Goal: Task Accomplishment & Management: Manage account settings

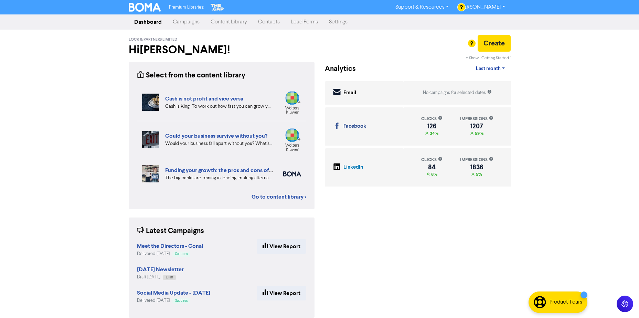
click at [274, 20] on link "Contacts" at bounding box center [268, 22] width 33 height 14
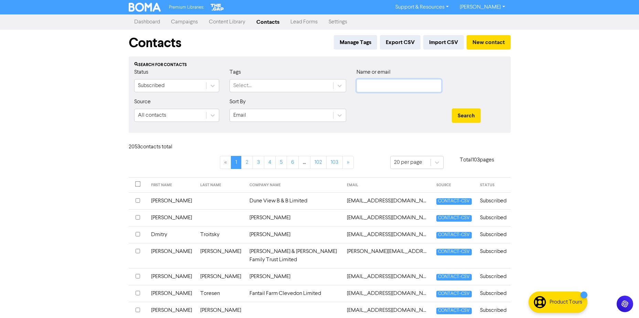
click at [397, 86] on input "text" at bounding box center [398, 85] width 85 height 13
paste input "PETROJECT NZ LIMITED"
click at [475, 110] on button "Search" at bounding box center [465, 115] width 29 height 14
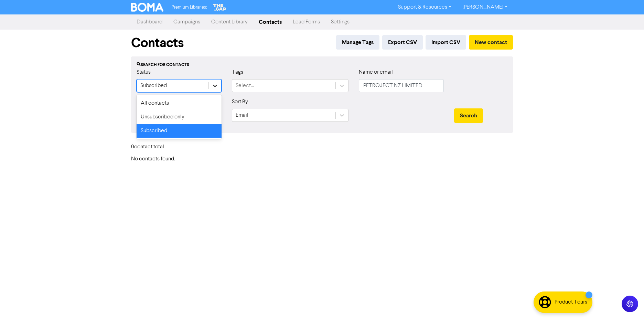
click at [215, 87] on icon at bounding box center [214, 85] width 7 height 7
drag, startPoint x: 172, startPoint y: 106, endPoint x: 17, endPoint y: 133, distance: 156.8
click at [172, 106] on div "All contacts" at bounding box center [179, 103] width 85 height 14
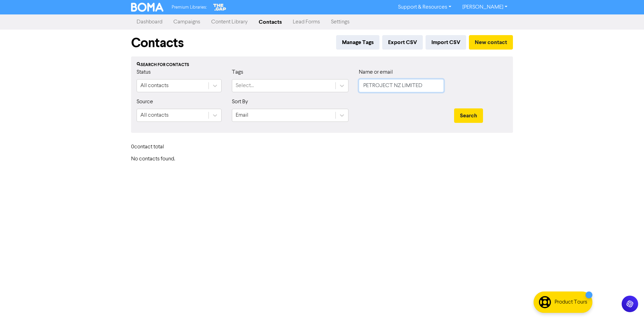
drag, startPoint x: 346, startPoint y: 91, endPoint x: 232, endPoint y: 97, distance: 113.3
click at [241, 96] on div "Status All contacts Tags Select... Name or email PETROJECT NZ LIMITED" at bounding box center [321, 83] width 381 height 30
paste input "[EMAIL_ADDRESS][DOMAIN_NAME]"
click at [467, 111] on button "Search" at bounding box center [468, 115] width 29 height 14
click at [452, 117] on div "Search" at bounding box center [481, 113] width 64 height 30
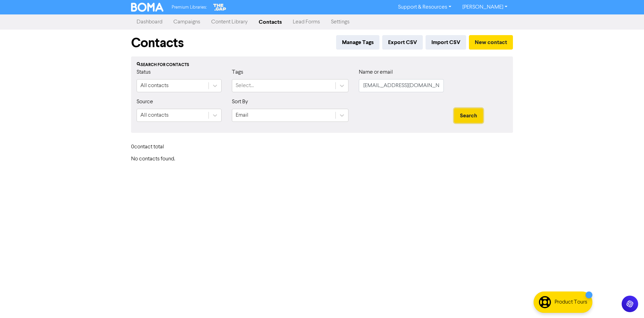
click at [474, 113] on button "Search" at bounding box center [468, 115] width 29 height 14
click at [475, 112] on button "Search" at bounding box center [468, 115] width 29 height 14
click at [474, 113] on button "Search" at bounding box center [468, 115] width 29 height 14
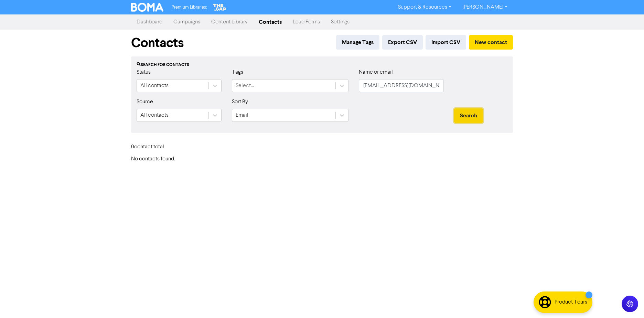
click at [474, 113] on button "Search" at bounding box center [468, 115] width 29 height 14
drag, startPoint x: 429, startPoint y: 82, endPoint x: 281, endPoint y: 97, distance: 149.6
click at [290, 97] on div "Status All contacts Tags Select... Name or email [EMAIL_ADDRESS][DOMAIN_NAME]" at bounding box center [321, 83] width 381 height 30
paste input "[EMAIL_ADDRESS][DOMAIN_NAME]"
type input "[EMAIL_ADDRESS][DOMAIN_NAME]"
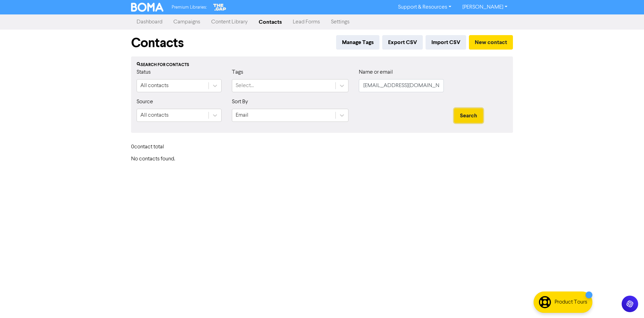
click at [472, 114] on button "Search" at bounding box center [468, 115] width 29 height 14
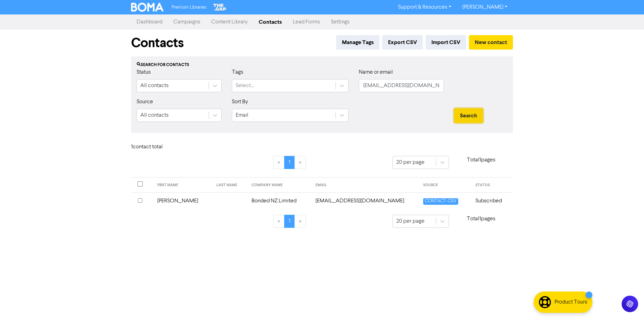
click at [472, 115] on button "Search" at bounding box center [468, 115] width 29 height 14
click at [220, 200] on td at bounding box center [229, 200] width 35 height 17
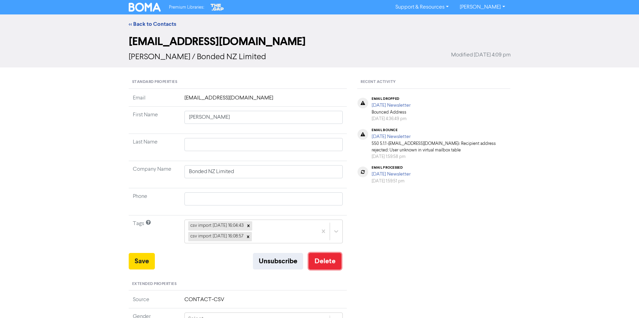
click at [310, 261] on button "Delete" at bounding box center [324, 261] width 33 height 17
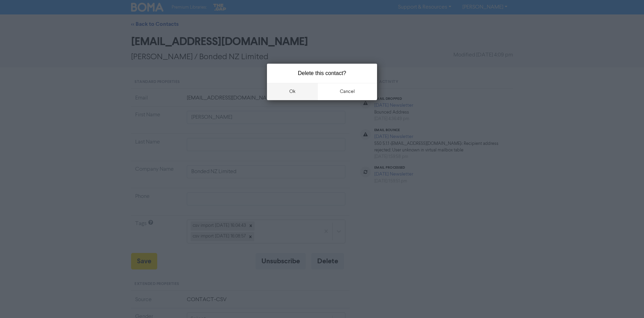
click at [305, 87] on button "ok" at bounding box center [292, 91] width 51 height 17
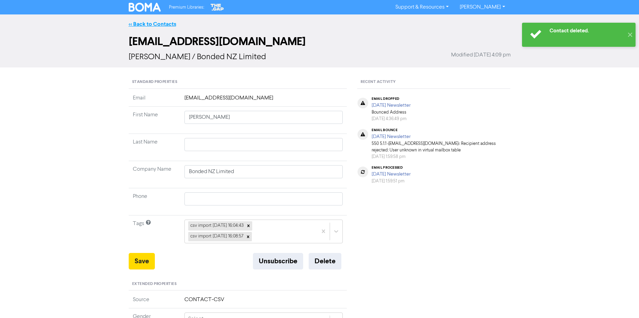
click at [140, 24] on link "<< Back to Contacts" at bounding box center [152, 24] width 47 height 7
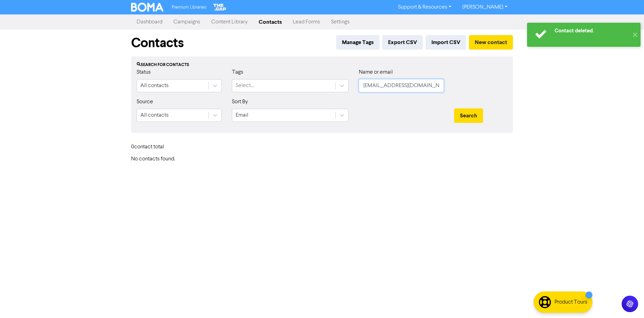
drag, startPoint x: 439, startPoint y: 80, endPoint x: 329, endPoint y: 99, distance: 111.0
click at [241, 95] on div "Status All contacts Tags Select... Name or email [EMAIL_ADDRESS][DOMAIN_NAME]" at bounding box center [321, 83] width 381 height 30
paste input "jack@kitchentops"
type input "[EMAIL_ADDRESS][DOMAIN_NAME]"
click at [467, 111] on div "Search" at bounding box center [481, 113] width 64 height 30
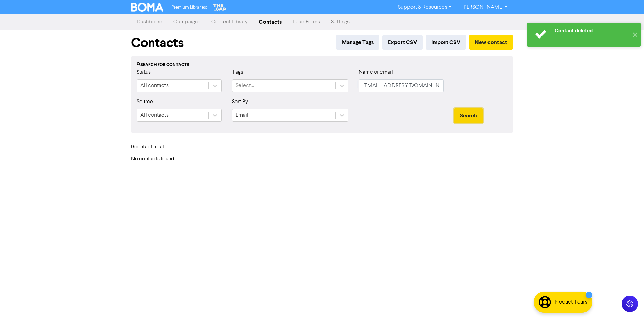
click at [467, 112] on button "Search" at bounding box center [468, 115] width 29 height 14
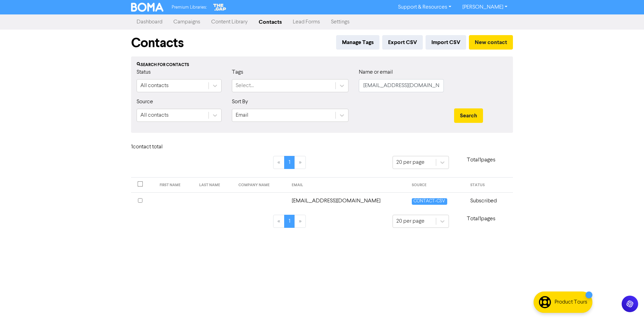
click at [363, 199] on td "[EMAIL_ADDRESS][DOMAIN_NAME]" at bounding box center [347, 200] width 120 height 17
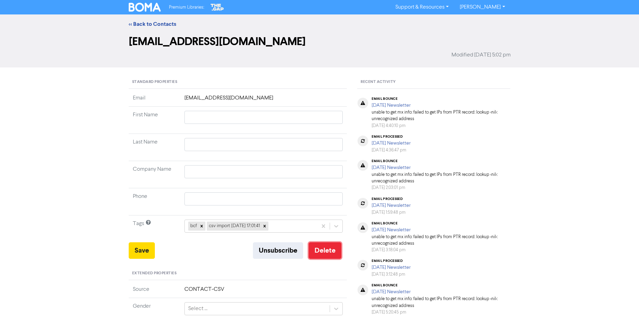
click at [328, 251] on button "Delete" at bounding box center [324, 250] width 33 height 17
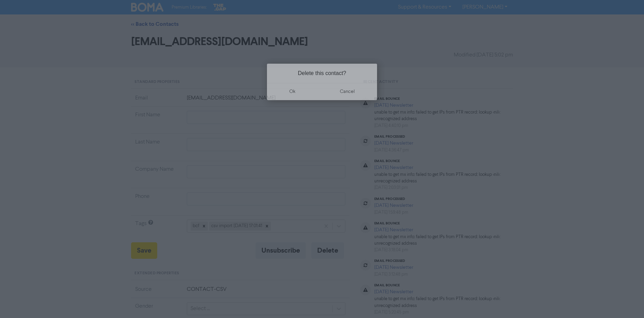
drag, startPoint x: 301, startPoint y: 92, endPoint x: 41, endPoint y: 221, distance: 291.1
click at [300, 92] on button "ok" at bounding box center [292, 91] width 51 height 17
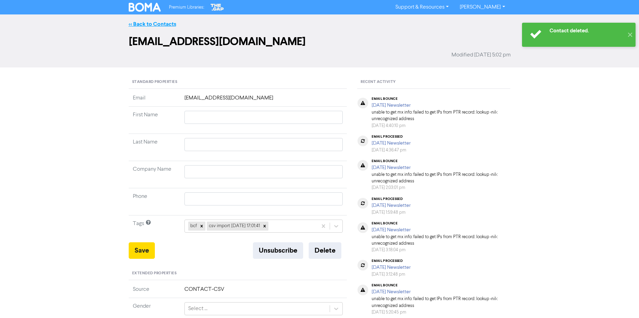
click at [143, 23] on link "<< Back to Contacts" at bounding box center [152, 24] width 47 height 7
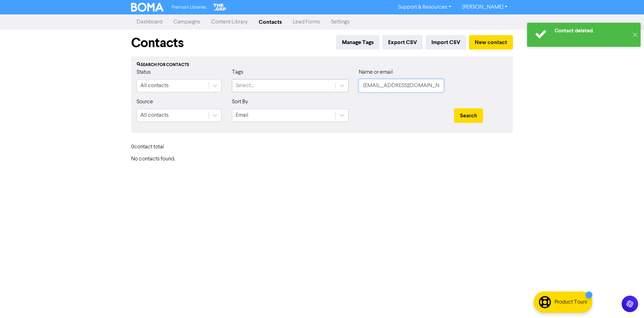
drag, startPoint x: 415, startPoint y: 82, endPoint x: 317, endPoint y: 84, distance: 98.4
click at [318, 84] on div "Status All contacts Tags Select... Name or email [EMAIL_ADDRESS][DOMAIN_NAME]" at bounding box center [321, 83] width 381 height 30
paste input "[EMAIL_ADDRESS][DOMAIN_NAME]"
click at [469, 112] on button "Search" at bounding box center [468, 115] width 29 height 14
click at [471, 111] on button "Search" at bounding box center [468, 115] width 29 height 14
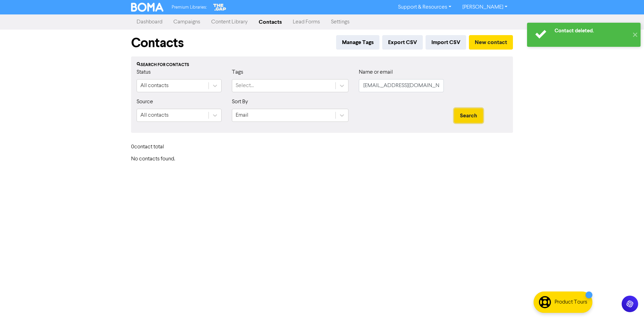
click at [471, 111] on button "Search" at bounding box center [468, 115] width 29 height 14
click at [472, 111] on button "Search" at bounding box center [468, 115] width 29 height 14
click at [473, 111] on button "Search" at bounding box center [468, 115] width 29 height 14
drag, startPoint x: 401, startPoint y: 86, endPoint x: 598, endPoint y: 83, distance: 196.4
click at [599, 83] on div "Contact deleted. ✕ Premium Libraries: Support & Resources Video Tutorials FAQ &…" at bounding box center [322, 159] width 644 height 318
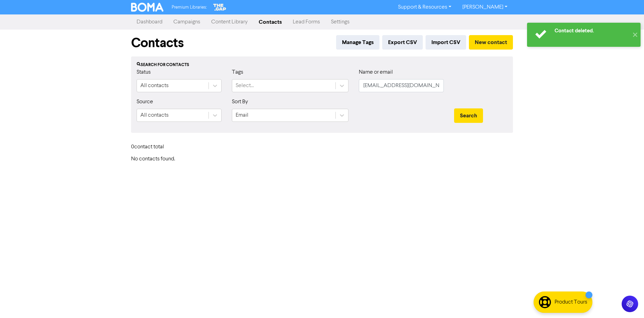
click at [411, 98] on div at bounding box center [400, 113] width 95 height 30
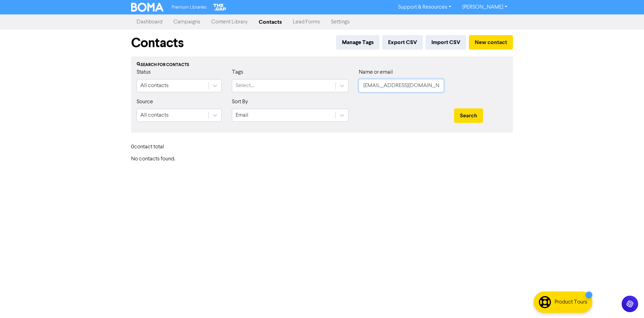
drag, startPoint x: 418, startPoint y: 86, endPoint x: 370, endPoint y: 105, distance: 51.7
click at [424, 86] on input "[EMAIL_ADDRESS][DOMAIN_NAME]" at bounding box center [401, 85] width 85 height 13
click at [423, 83] on input "[EMAIL_ADDRESS][DOMAIN_NAME]" at bounding box center [401, 85] width 85 height 13
paste input "[EMAIL_ADDRESS][PERSON_NAME][DOMAIN_NAME]"
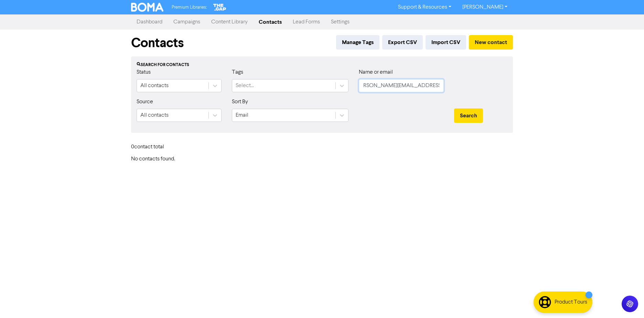
type input "[PERSON_NAME][EMAIL_ADDRESS][PERSON_NAME][DOMAIN_NAME]"
click at [454, 108] on button "Search" at bounding box center [468, 115] width 29 height 14
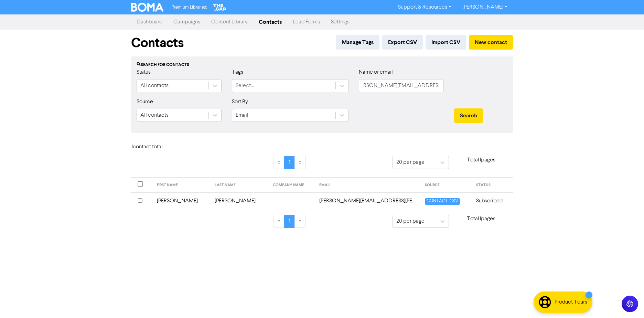
scroll to position [0, 0]
click at [331, 199] on td "[PERSON_NAME][EMAIL_ADDRESS][PERSON_NAME][DOMAIN_NAME]" at bounding box center [368, 200] width 106 height 17
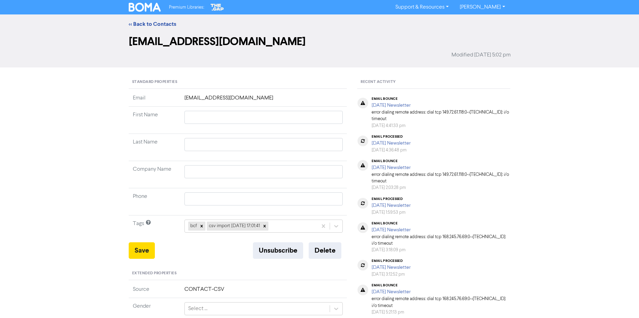
type input "[PERSON_NAME]"
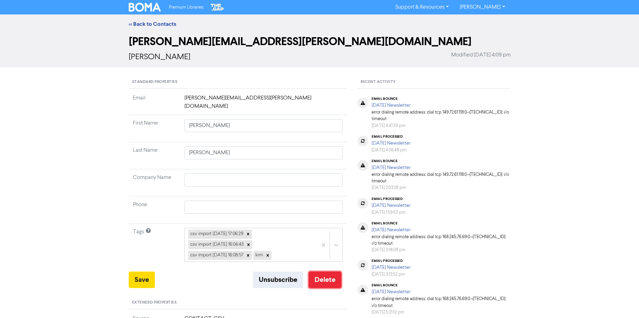
click at [325, 271] on button "Delete" at bounding box center [324, 279] width 33 height 17
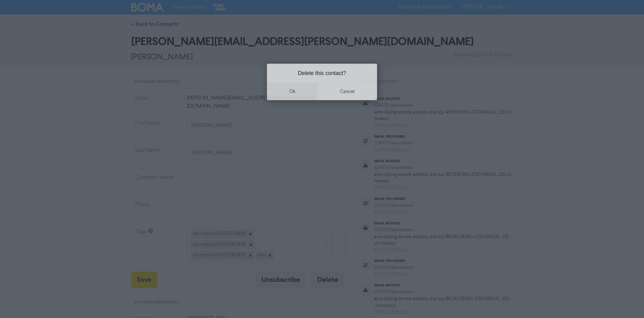
click at [304, 97] on button "ok" at bounding box center [292, 91] width 51 height 17
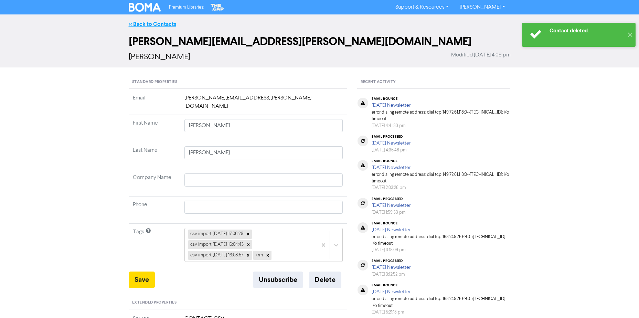
click at [139, 24] on link "<< Back to Contacts" at bounding box center [152, 24] width 47 height 7
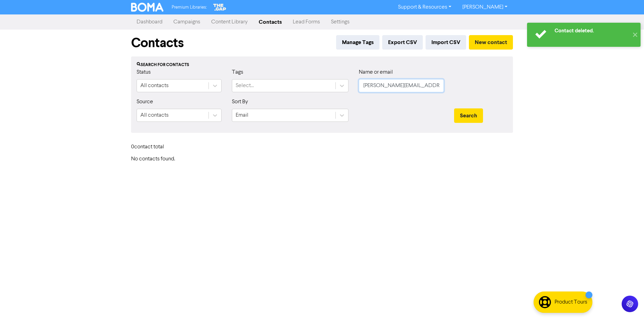
click at [412, 83] on input "[PERSON_NAME][EMAIL_ADDRESS][PERSON_NAME][DOMAIN_NAME]" at bounding box center [401, 85] width 85 height 13
paste input "ie.[PERSON_NAME]@nzl.fujixerox"
type input "[PERSON_NAME][EMAIL_ADDRESS][PERSON_NAME][DOMAIN_NAME]"
click at [454, 108] on button "Search" at bounding box center [468, 115] width 29 height 14
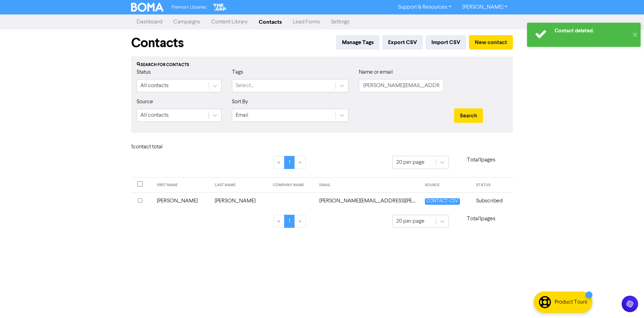
click at [329, 198] on td "[PERSON_NAME][EMAIL_ADDRESS][PERSON_NAME][DOMAIN_NAME]" at bounding box center [368, 200] width 106 height 17
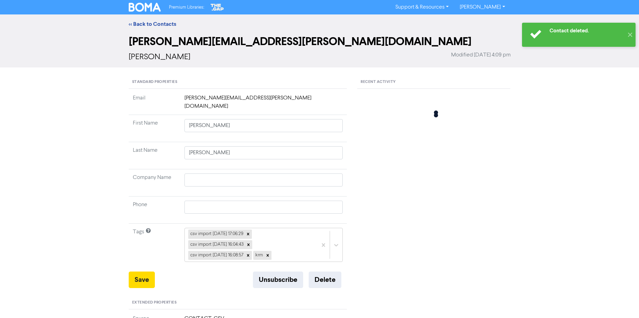
type input "[PERSON_NAME]"
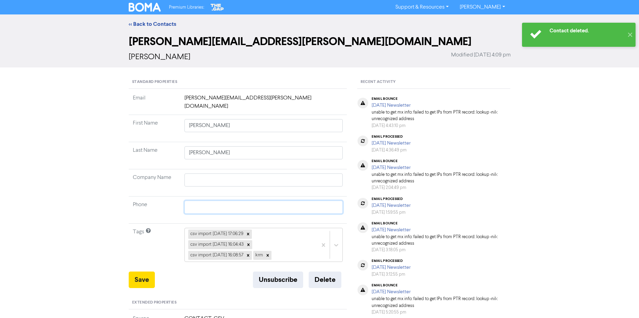
click at [331, 200] on input "text" at bounding box center [263, 206] width 159 height 13
click at [331, 271] on button "Delete" at bounding box center [324, 279] width 33 height 17
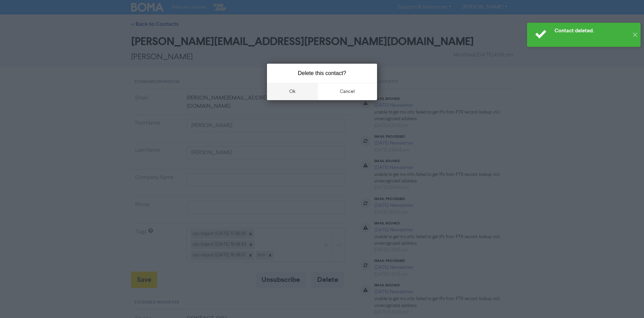
click at [298, 86] on button "ok" at bounding box center [292, 91] width 51 height 17
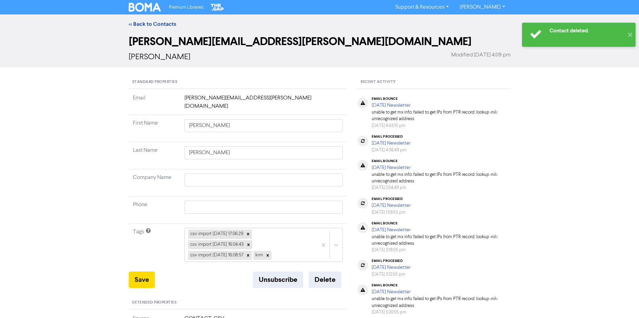
click at [153, 20] on div "<< Back to Contacts" at bounding box center [319, 24] width 392 height 8
click at [153, 26] on link "<< Back to Contacts" at bounding box center [152, 24] width 47 height 7
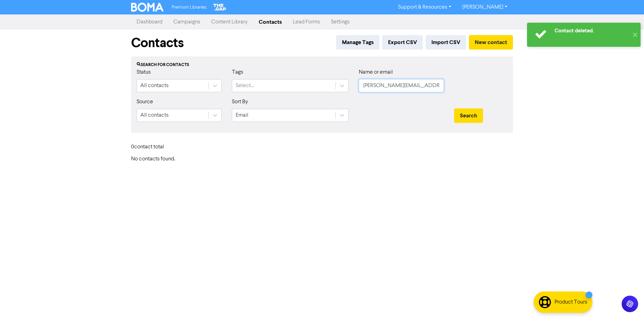
click at [402, 84] on input "[PERSON_NAME][EMAIL_ADDRESS][PERSON_NAME][DOMAIN_NAME]" at bounding box center [401, 85] width 85 height 13
paste input "[PERSON_NAME][EMAIL_ADDRESS][DOMAIN_NAME]"
click at [454, 108] on button "Search" at bounding box center [468, 115] width 29 height 14
click at [465, 114] on button "Search" at bounding box center [468, 115] width 29 height 14
click at [466, 114] on button "Search" at bounding box center [468, 115] width 29 height 14
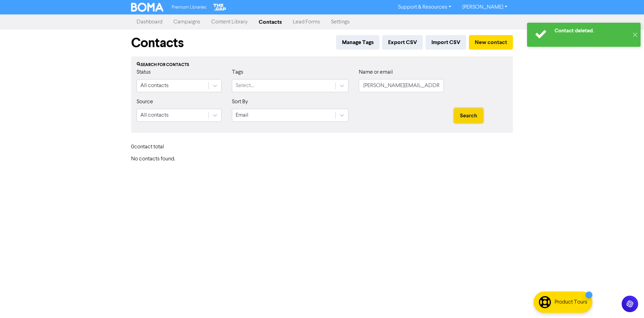
click at [467, 114] on button "Search" at bounding box center [468, 115] width 29 height 14
click at [468, 114] on button "Search" at bounding box center [468, 115] width 29 height 14
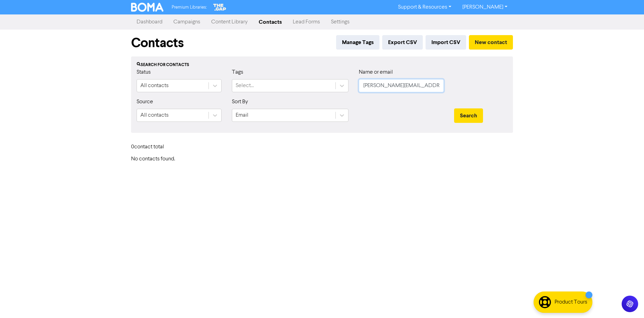
drag, startPoint x: 426, startPoint y: 86, endPoint x: 97, endPoint y: 84, distance: 328.7
click at [96, 84] on div "Premium Libraries: Support & Resources Video Tutorials FAQ & Guides Marketing E…" at bounding box center [322, 159] width 644 height 318
paste input "[EMAIL_ADDRESS][DOMAIN_NAME]"
type input "[PERSON_NAME][EMAIL_ADDRESS][DOMAIN_NAME]"
click at [454, 108] on button "Search" at bounding box center [468, 115] width 29 height 14
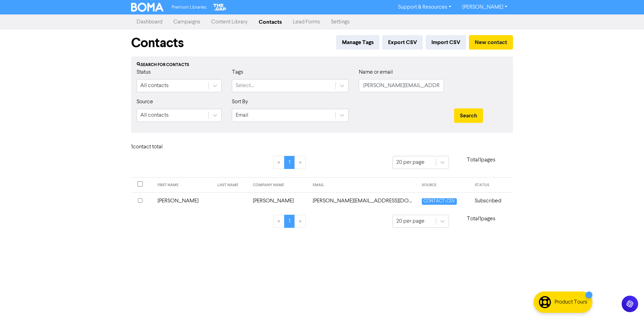
click at [329, 193] on td "[PERSON_NAME][EMAIL_ADDRESS][DOMAIN_NAME]" at bounding box center [362, 200] width 109 height 17
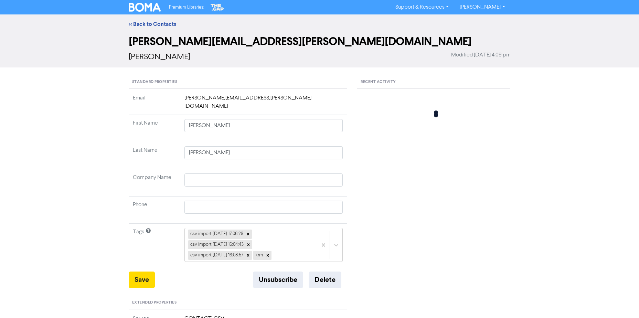
type input "[PERSON_NAME]"
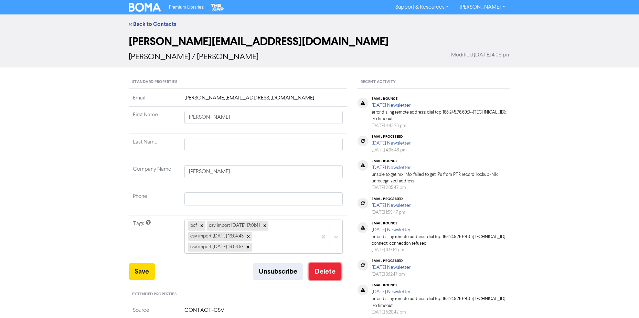
click at [316, 268] on button "Delete" at bounding box center [324, 271] width 33 height 17
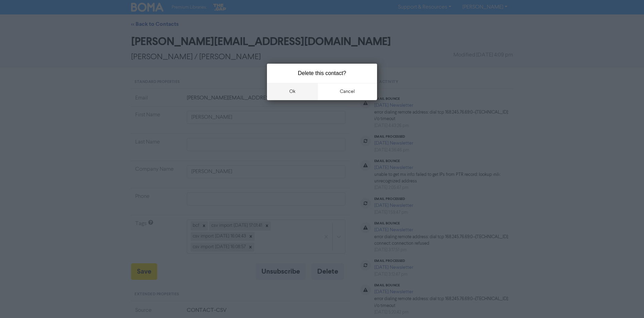
click at [298, 96] on button "ok" at bounding box center [292, 91] width 51 height 17
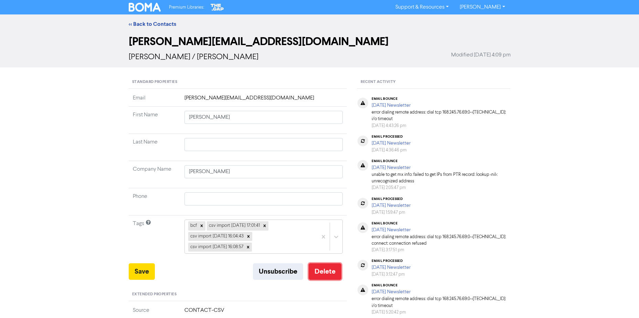
click at [329, 272] on button "Delete" at bounding box center [324, 271] width 33 height 17
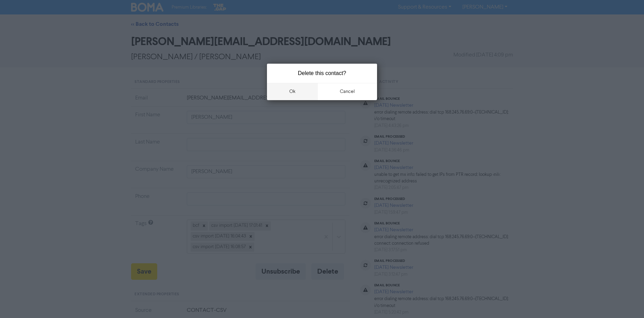
click at [299, 89] on button "ok" at bounding box center [292, 91] width 51 height 17
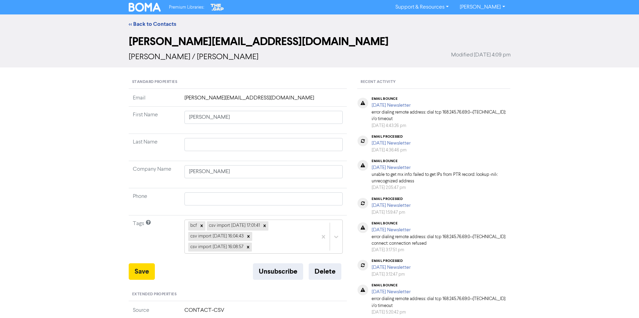
click at [53, 103] on div "<< Back to Contacts [PERSON_NAME][EMAIL_ADDRESS][DOMAIN_NAME] [PERSON_NAME] / […" at bounding box center [319, 271] width 639 height 514
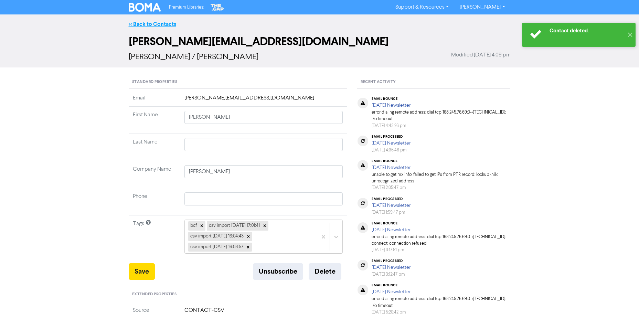
click at [135, 23] on link "<< Back to Contacts" at bounding box center [152, 24] width 47 height 7
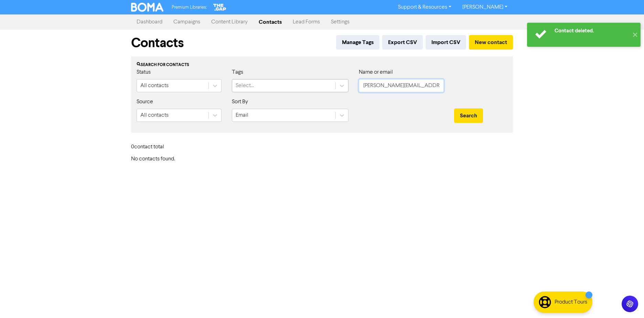
drag, startPoint x: 433, startPoint y: 88, endPoint x: 234, endPoint y: 92, distance: 198.8
click at [249, 89] on div "Status All contacts Tags Select... Name or email [PERSON_NAME][EMAIL_ADDRESS][D…" at bounding box center [321, 83] width 381 height 30
click at [462, 117] on button "Search" at bounding box center [468, 115] width 29 height 14
click at [377, 82] on input "[PERSON_NAME][EMAIL_ADDRESS][DOMAIN_NAME]" at bounding box center [401, 85] width 85 height 13
paste input "[EMAIL_ADDRESS][DOMAIN_NAME]"
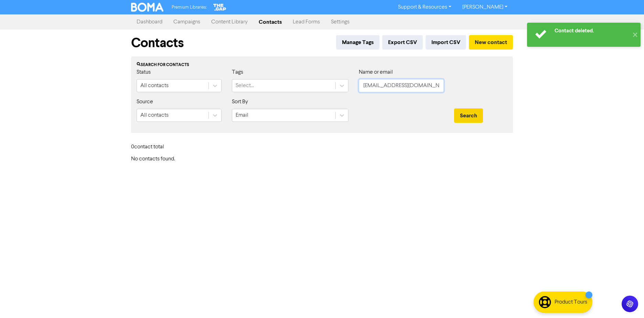
scroll to position [0, 2]
type input "[EMAIL_ADDRESS][DOMAIN_NAME]"
click at [481, 113] on button "Search" at bounding box center [468, 115] width 29 height 14
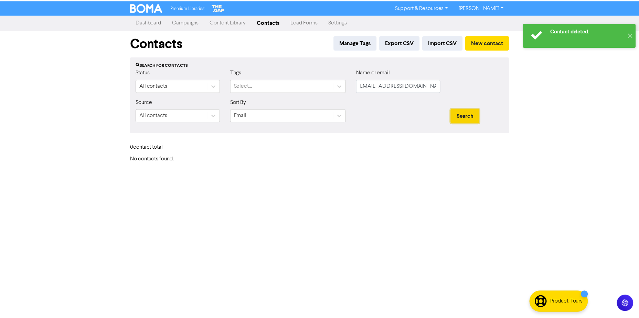
scroll to position [0, 0]
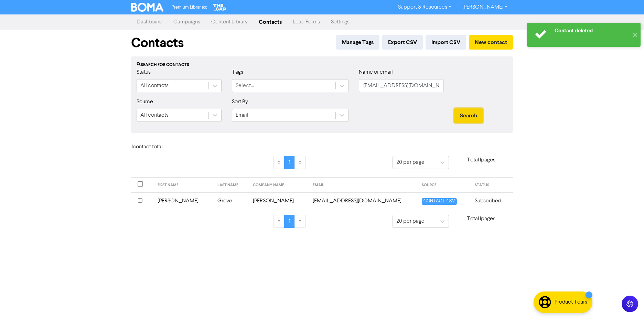
click at [469, 116] on button "Search" at bounding box center [468, 115] width 29 height 14
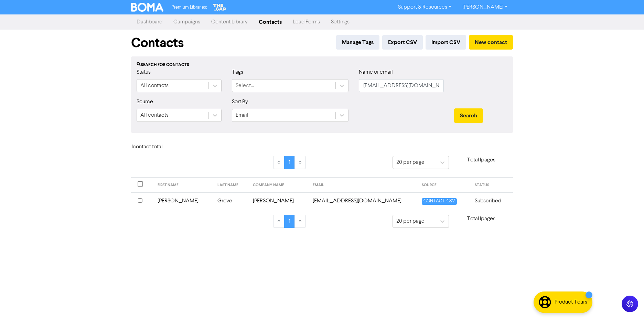
click at [228, 203] on td "Grove" at bounding box center [231, 200] width 36 height 17
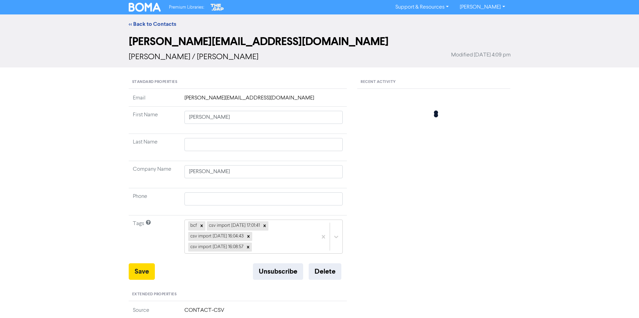
type input "[PERSON_NAME]"
type input "Grove"
type input "[PERSON_NAME]"
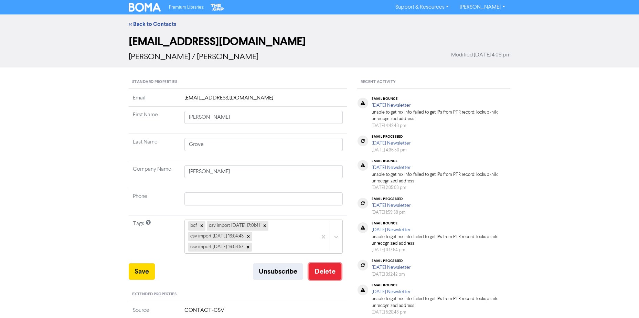
click at [324, 266] on button "Delete" at bounding box center [324, 271] width 33 height 17
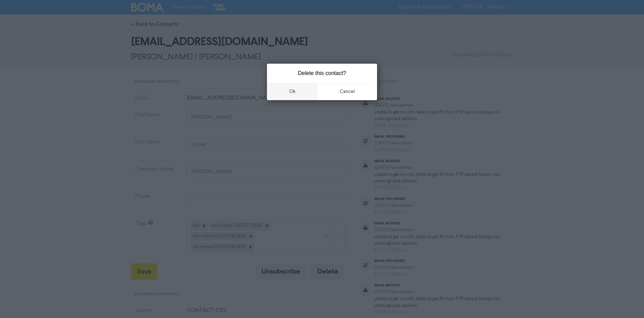
drag, startPoint x: 287, startPoint y: 91, endPoint x: 277, endPoint y: 99, distance: 12.2
click at [283, 95] on button "ok" at bounding box center [292, 91] width 51 height 17
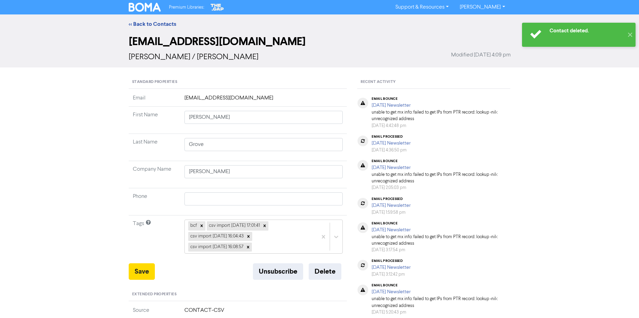
click at [126, 25] on div "<< Back to Contacts" at bounding box center [319, 24] width 392 height 8
click at [152, 26] on link "<< Back to Contacts" at bounding box center [152, 24] width 47 height 7
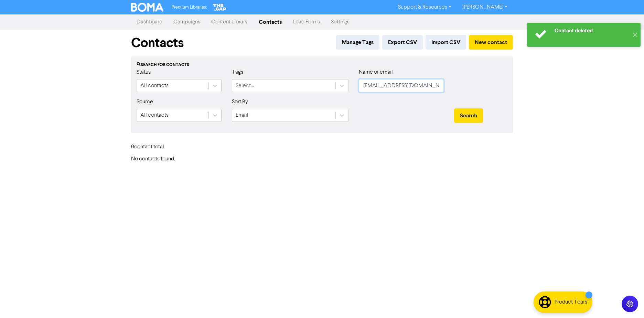
click at [434, 91] on input "[EMAIL_ADDRESS][DOMAIN_NAME]" at bounding box center [401, 85] width 85 height 13
paste input "[PERSON_NAME][EMAIL_ADDRESS][DOMAIN_NAME]"
type input "[EMAIL_ADDRESS][PERSON_NAME][DOMAIN_NAME]"
click at [469, 116] on button "Search" at bounding box center [468, 115] width 29 height 14
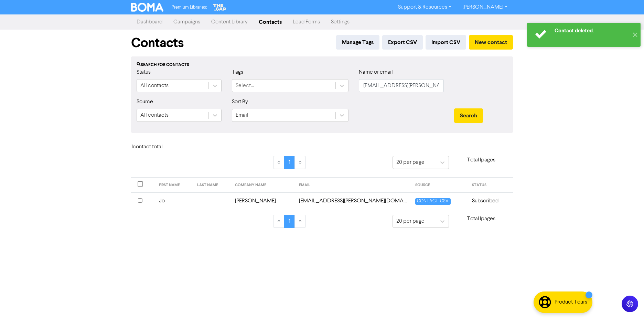
click at [284, 197] on td "[PERSON_NAME]" at bounding box center [263, 200] width 64 height 17
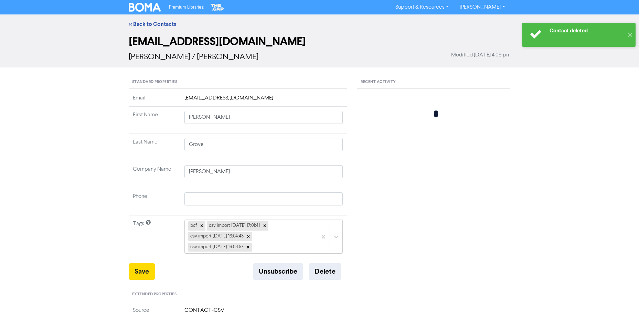
type input "Jo"
type input "[PERSON_NAME]"
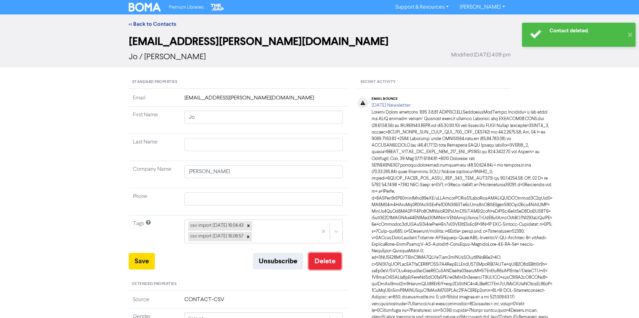
click at [324, 264] on button "Delete" at bounding box center [324, 261] width 33 height 17
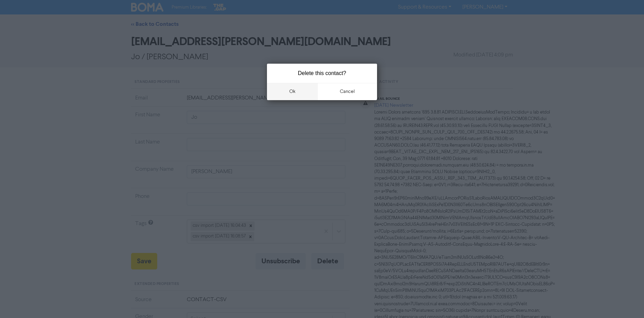
click at [283, 97] on button "ok" at bounding box center [292, 91] width 51 height 17
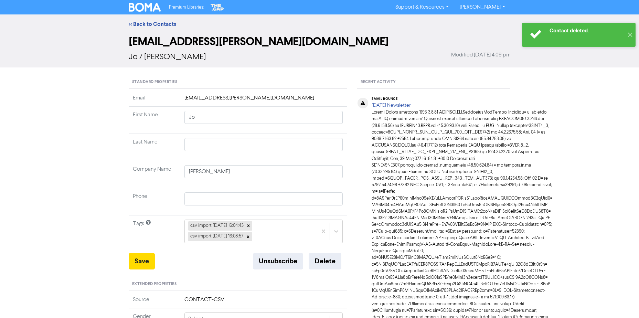
click at [126, 23] on div "<< Back to Contacts" at bounding box center [319, 24] width 392 height 8
click at [130, 24] on link "<< Back to Contacts" at bounding box center [152, 24] width 47 height 7
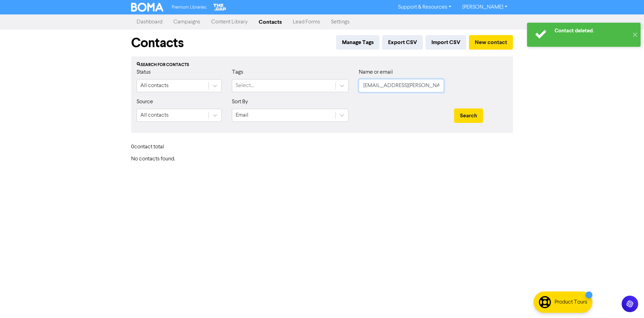
drag, startPoint x: 429, startPoint y: 88, endPoint x: 310, endPoint y: 96, distance: 119.6
click at [310, 96] on div "Status All contacts Tags Select... Name or email [EMAIL_ADDRESS][PERSON_NAME][D…" at bounding box center [321, 83] width 381 height 30
paste input "[EMAIL_ADDRESS][DOMAIN_NAME]"
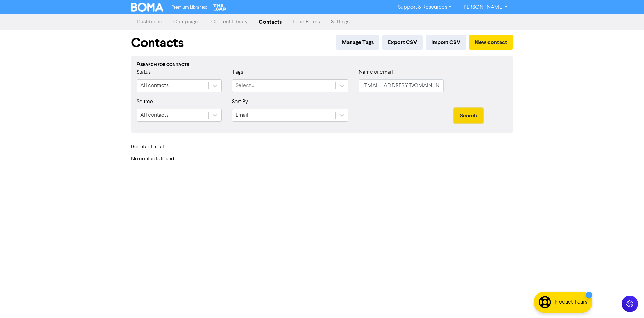
click at [470, 118] on button "Search" at bounding box center [468, 115] width 29 height 14
drag, startPoint x: 433, startPoint y: 88, endPoint x: 258, endPoint y: 91, distance: 175.7
click at [258, 91] on div "Status All contacts Tags Select... Name or email [EMAIL_ADDRESS][DOMAIN_NAME]" at bounding box center [321, 83] width 381 height 30
paste input "[EMAIL_ADDRESS][DOMAIN_NAME]"
click at [467, 121] on button "Search" at bounding box center [468, 115] width 29 height 14
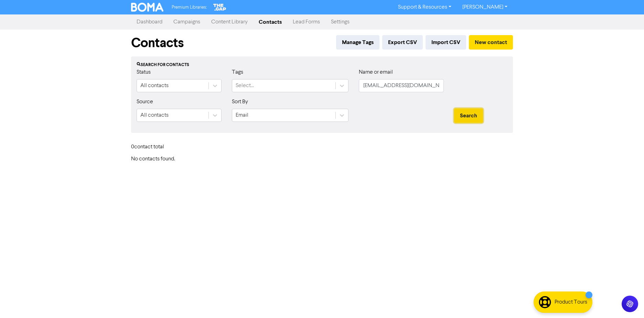
click at [460, 111] on button "Search" at bounding box center [468, 115] width 29 height 14
drag, startPoint x: 210, startPoint y: 155, endPoint x: 213, endPoint y: 161, distance: 6.8
click at [213, 161] on div "Contacts Manage Tags Export CSV Import CSV New contact Search for contacts Stat…" at bounding box center [322, 96] width 392 height 133
drag, startPoint x: 213, startPoint y: 161, endPoint x: 186, endPoint y: 155, distance: 27.5
click at [179, 163] on div "Premium Libraries: Support & Resources Video Tutorials FAQ & Guides Marketing E…" at bounding box center [322, 159] width 644 height 318
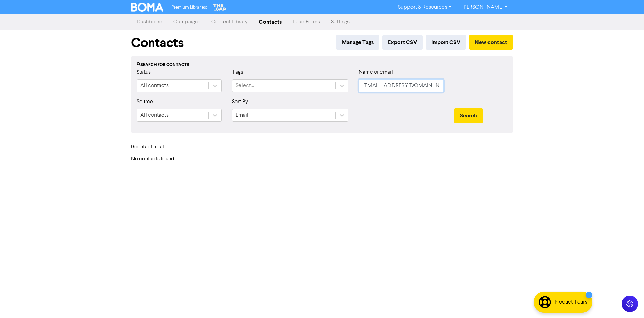
drag, startPoint x: 427, startPoint y: 83, endPoint x: -31, endPoint y: 106, distance: 458.9
click at [0, 106] on html "Premium Libraries: Support & Resources Video Tutorials FAQ & Guides Marketing E…" at bounding box center [322, 159] width 644 height 318
click at [454, 108] on button "Search" at bounding box center [468, 115] width 29 height 14
drag, startPoint x: 423, startPoint y: 89, endPoint x: 357, endPoint y: 106, distance: 68.4
click at [219, 88] on div "Status All contacts Tags Select... Name or email [PERSON_NAME]" at bounding box center [321, 83] width 381 height 30
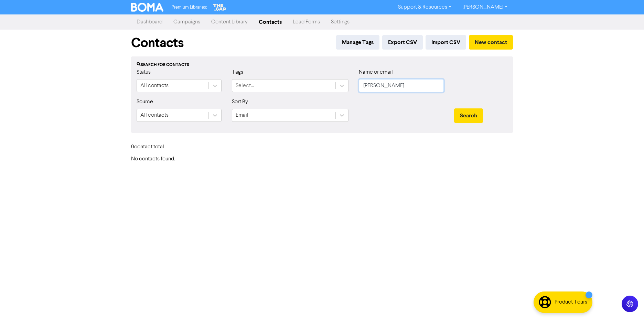
paste input "[DOMAIN_NAME]"
click at [473, 112] on button "Search" at bounding box center [468, 115] width 29 height 14
click at [471, 113] on button "Search" at bounding box center [468, 115] width 29 height 14
click at [472, 113] on button "Search" at bounding box center [468, 115] width 29 height 14
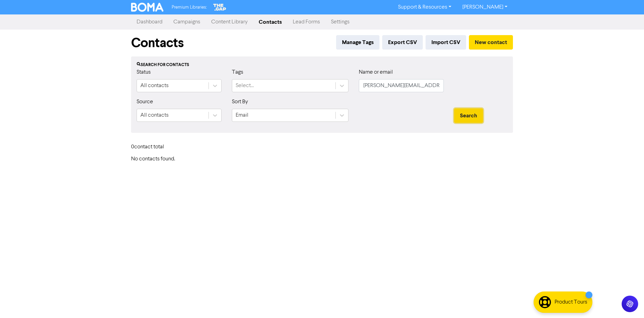
click at [471, 113] on button "Search" at bounding box center [468, 115] width 29 height 14
drag, startPoint x: 435, startPoint y: 88, endPoint x: 151, endPoint y: 88, distance: 284.7
click at [151, 88] on div "Status All contacts Tags Select... Name or email [PERSON_NAME][EMAIL_ADDRESS][D…" at bounding box center [321, 83] width 381 height 30
click at [454, 108] on button "Search" at bounding box center [468, 115] width 29 height 14
type input "t"
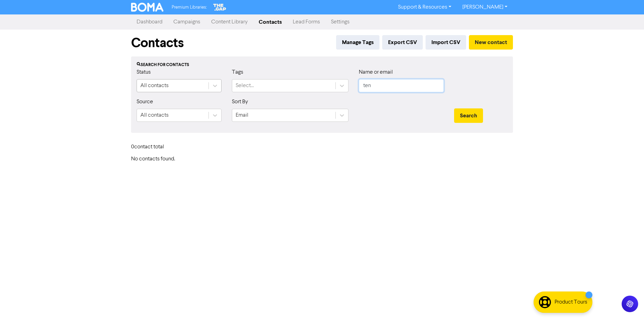
click at [454, 108] on button "Search" at bounding box center [468, 115] width 29 height 14
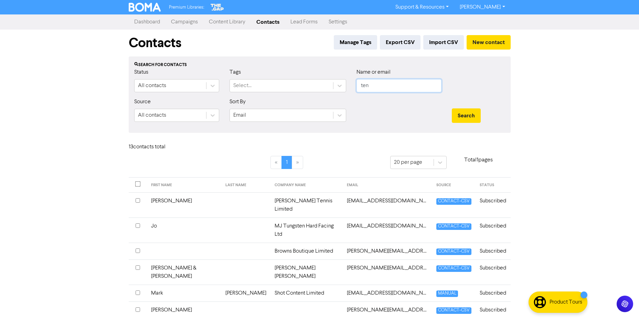
drag, startPoint x: 358, startPoint y: 85, endPoint x: 225, endPoint y: 103, distance: 134.7
click at [239, 100] on form "Status All contacts Tags Select... Name or email ten Source All contacts Sort B…" at bounding box center [319, 97] width 371 height 59
paste input "Ten Feet Tall Limited"
click at [456, 115] on button "Search" at bounding box center [465, 115] width 29 height 14
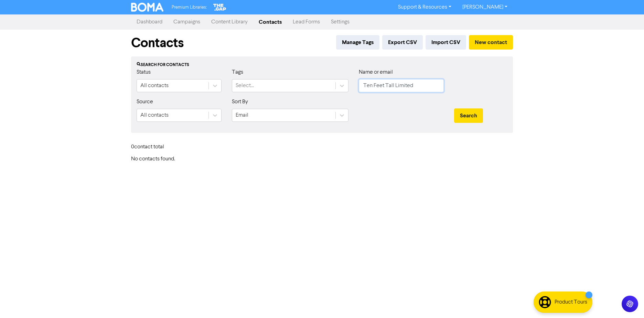
paste input "[PERSON_NAME][EMAIL_ADDRESS][DOMAIN_NAME]"
click at [299, 89] on div "Status All contacts Tags Select... Name or email Ten Feet Tall Limited" at bounding box center [321, 83] width 381 height 30
type input "[PERSON_NAME][EMAIL_ADDRESS][DOMAIN_NAME]"
click at [444, 118] on div at bounding box center [400, 113] width 95 height 30
click at [468, 117] on button "Search" at bounding box center [468, 115] width 29 height 14
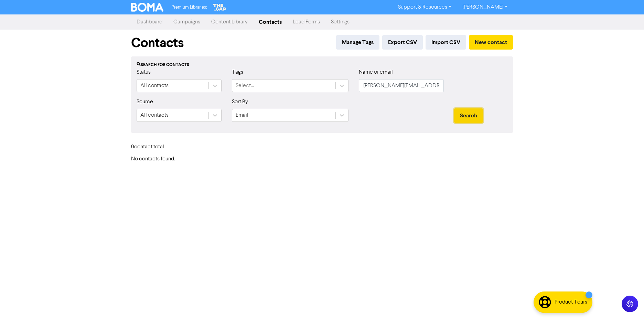
click at [467, 119] on button "Search" at bounding box center [468, 115] width 29 height 14
click at [467, 118] on button "Search" at bounding box center [468, 115] width 29 height 14
drag, startPoint x: 468, startPoint y: 118, endPoint x: 341, endPoint y: 230, distance: 169.3
click at [468, 119] on button "Search" at bounding box center [468, 115] width 29 height 14
drag, startPoint x: 341, startPoint y: 230, endPoint x: 327, endPoint y: 270, distance: 42.5
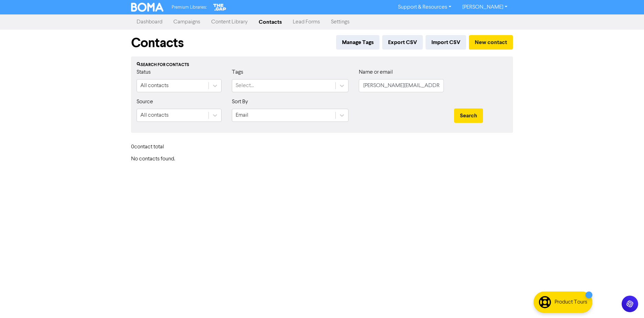
click at [340, 229] on div "Premium Libraries: Support & Resources Video Tutorials FAQ & Guides Marketing E…" at bounding box center [322, 159] width 644 height 318
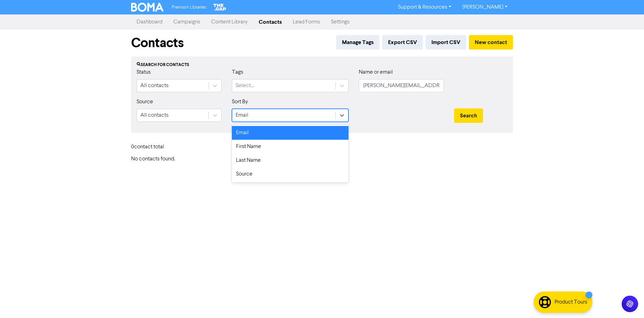
click at [316, 111] on div "Email" at bounding box center [283, 115] width 103 height 12
click at [418, 152] on div "0 contact total" at bounding box center [322, 148] width 392 height 15
